Goal: Information Seeking & Learning: Find specific fact

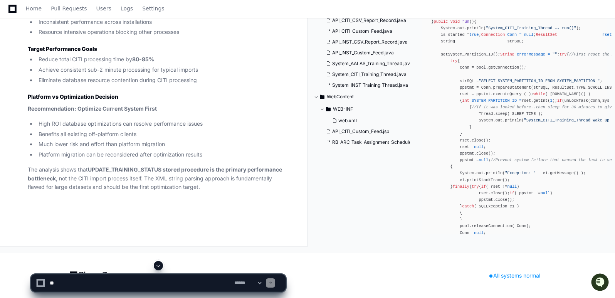
scroll to position [9872, 0]
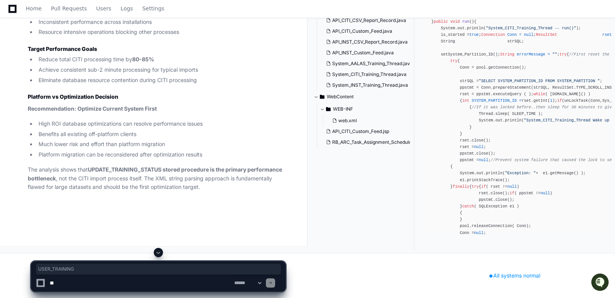
drag, startPoint x: 119, startPoint y: 149, endPoint x: 147, endPoint y: 149, distance: 28.1
drag, startPoint x: 119, startPoint y: 149, endPoint x: 148, endPoint y: 149, distance: 28.9
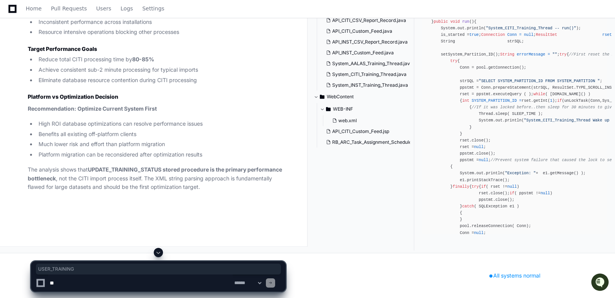
copy div "USER_TRAINING"
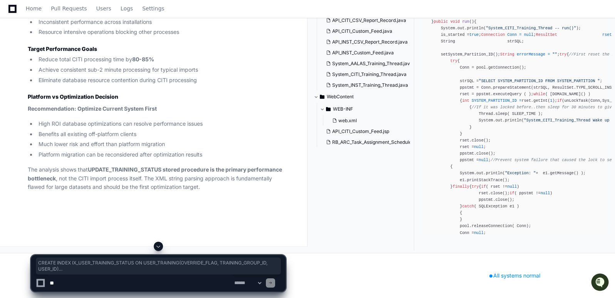
drag, startPoint x: 33, startPoint y: 73, endPoint x: 111, endPoint y: 78, distance: 78.4
copy div "CREATE INDEX IX_USER_TRAINING_STATUS ON USER_TRAINING(OVERRIDE_FLAG, TRAINING_G…"
drag, startPoint x: 33, startPoint y: 74, endPoint x: 111, endPoint y: 77, distance: 78.7
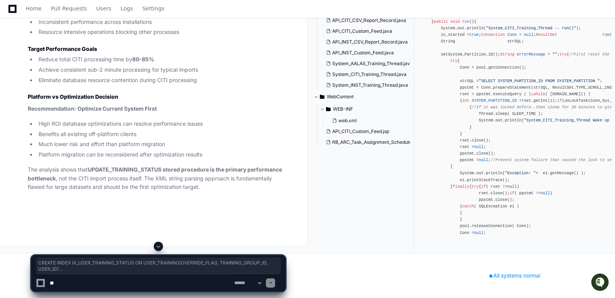
copy div "CREATE INDEX IX_USER_TRAINING_STATUS ON USER_TRAINING(OVERRIDE_FLAG, TRAINING_G…"
drag, startPoint x: 32, startPoint y: 73, endPoint x: 112, endPoint y: 81, distance: 80.2
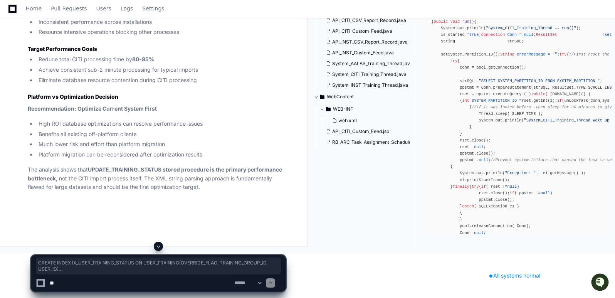
copy div "CREATE INDEX IX_USER_TRAINING_STATUS ON USER_TRAINING(OVERRIDE_FLAG, TRAINING_G…"
drag, startPoint x: 32, startPoint y: 67, endPoint x: 121, endPoint y: 151, distance: 122.9
copy div "-- USER_TRAINING table CREATE INDEX IX_USER_TRAINING_STATUS ON USER_TRAINING(OV…"
